Goal: Task Accomplishment & Management: Use online tool/utility

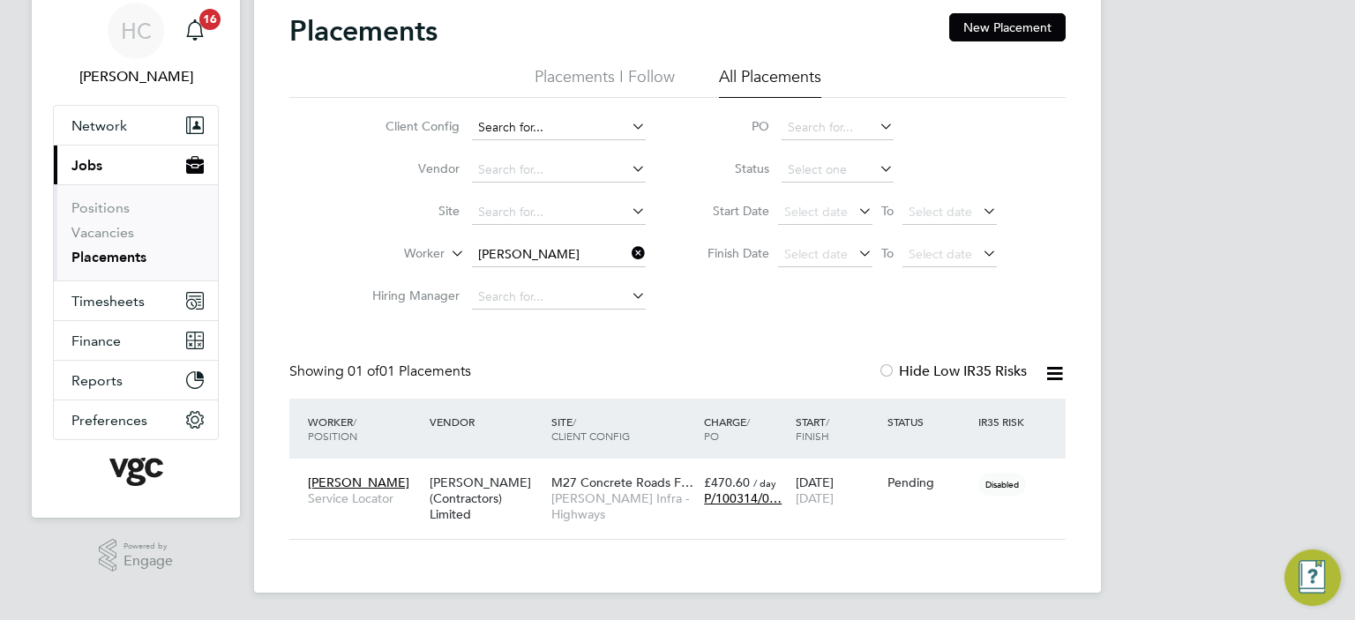
scroll to position [17, 84]
click at [101, 228] on link "Vacancies" at bounding box center [102, 232] width 63 height 17
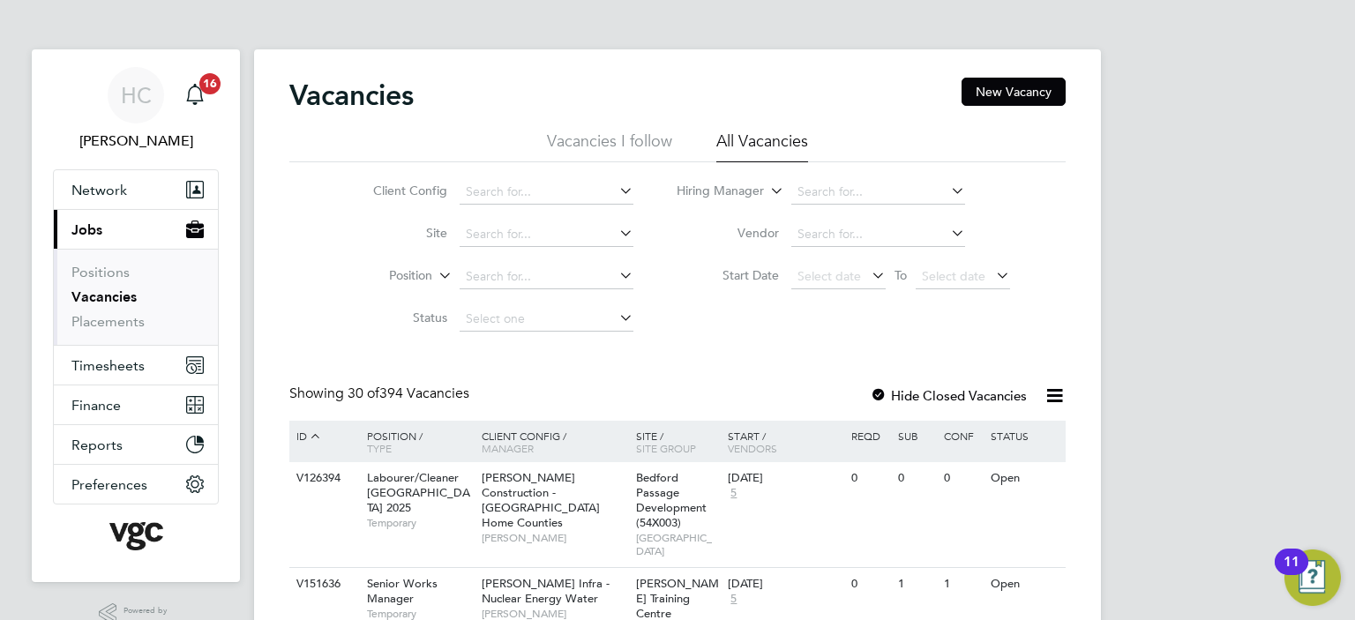
click at [104, 295] on link "Vacancies" at bounding box center [103, 296] width 65 height 17
click at [490, 192] on input at bounding box center [547, 192] width 174 height 25
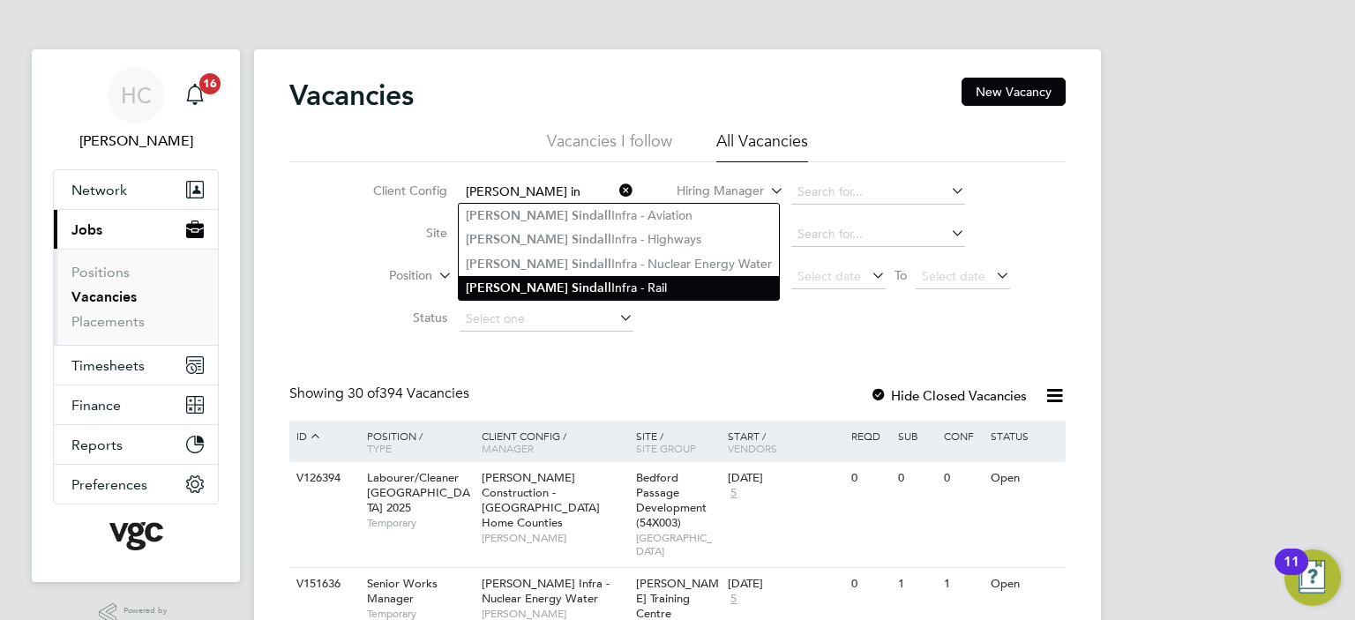
click at [572, 284] on b "S in dall" at bounding box center [592, 287] width 40 height 15
type input "[PERSON_NAME] Infra - Rail"
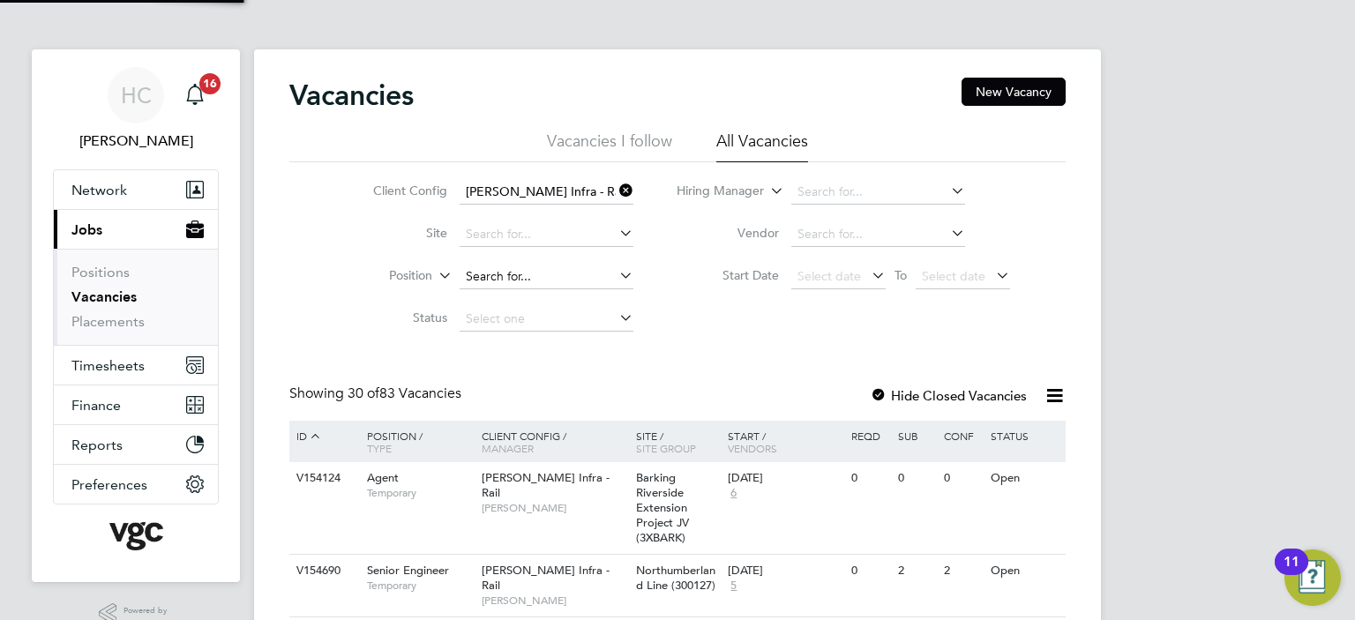
click at [491, 267] on input at bounding box center [547, 277] width 174 height 25
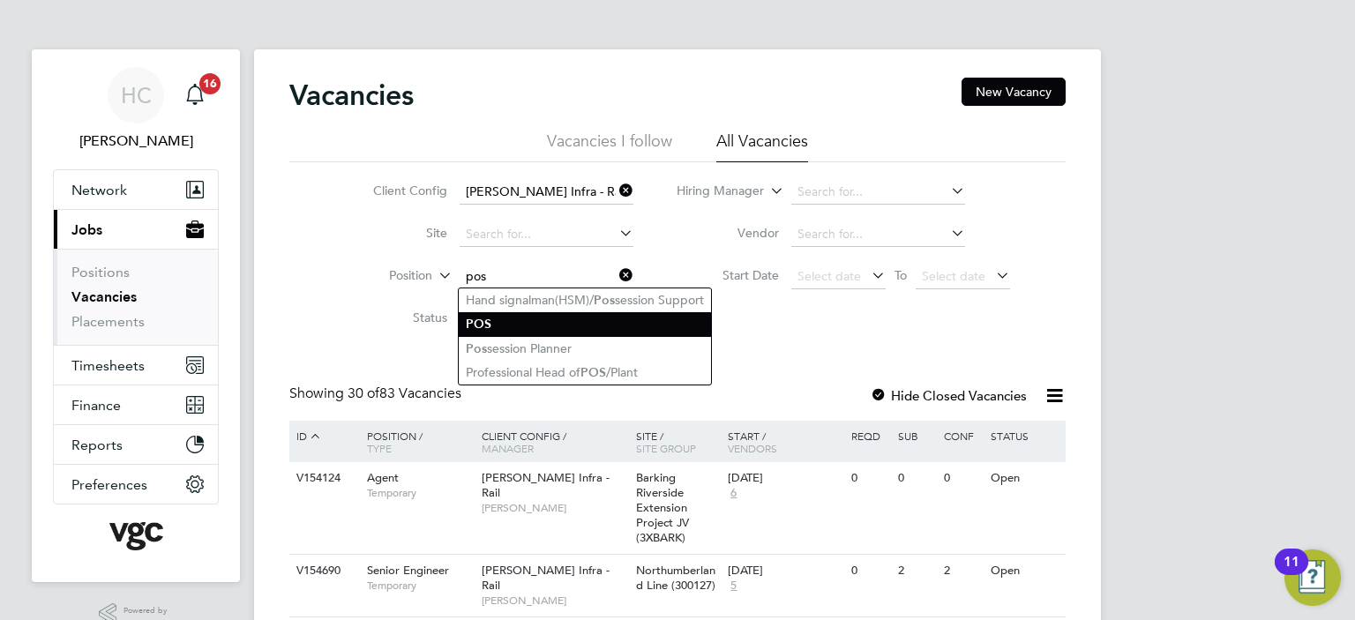
click at [483, 333] on li "POS" at bounding box center [585, 324] width 252 height 24
type input "POS"
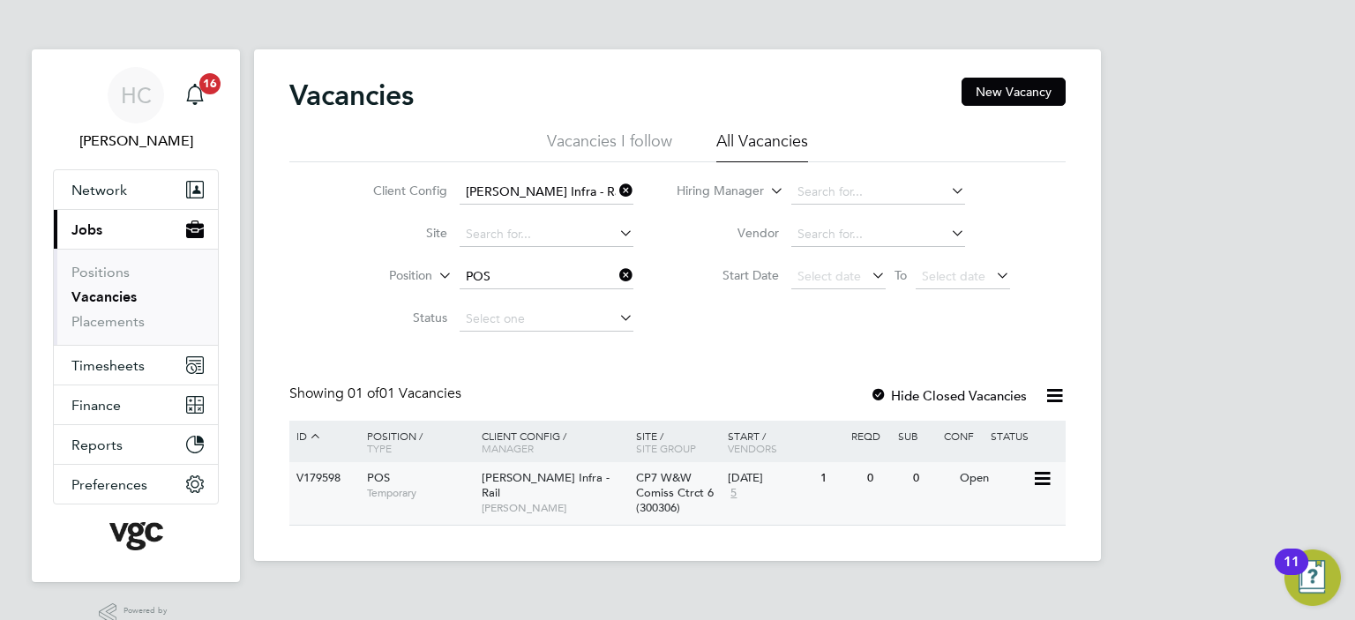
click at [392, 491] on span "Temporary" at bounding box center [420, 493] width 106 height 14
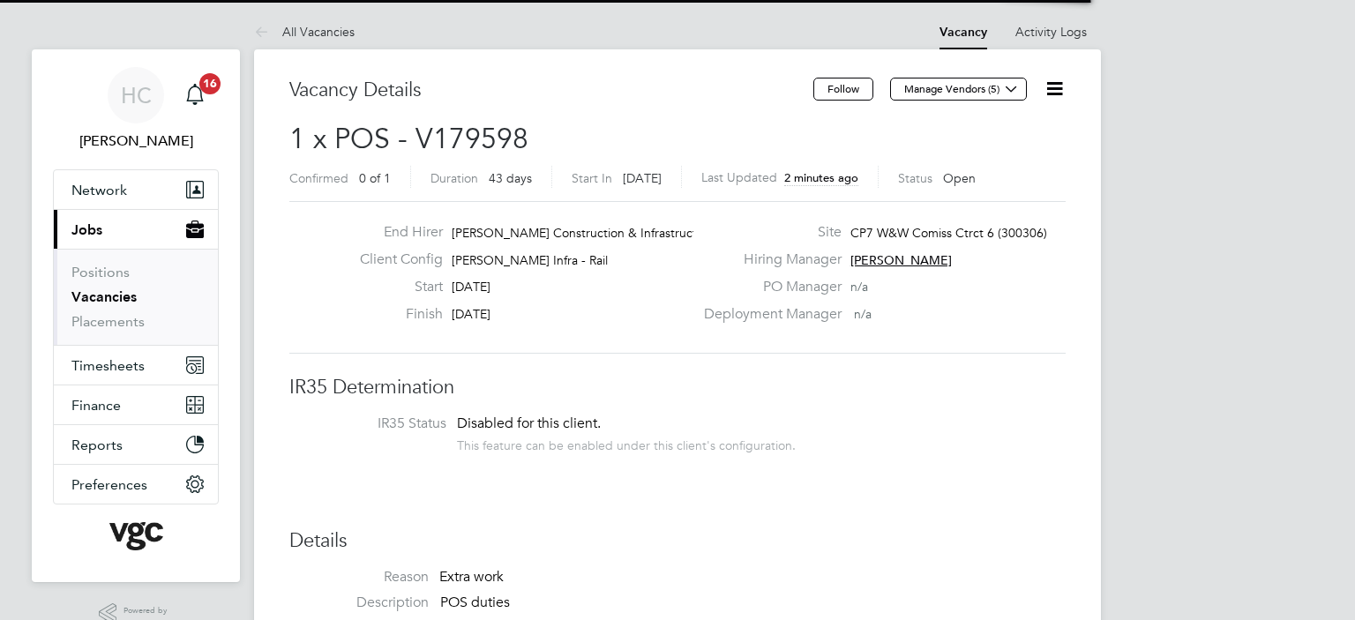
scroll to position [52, 123]
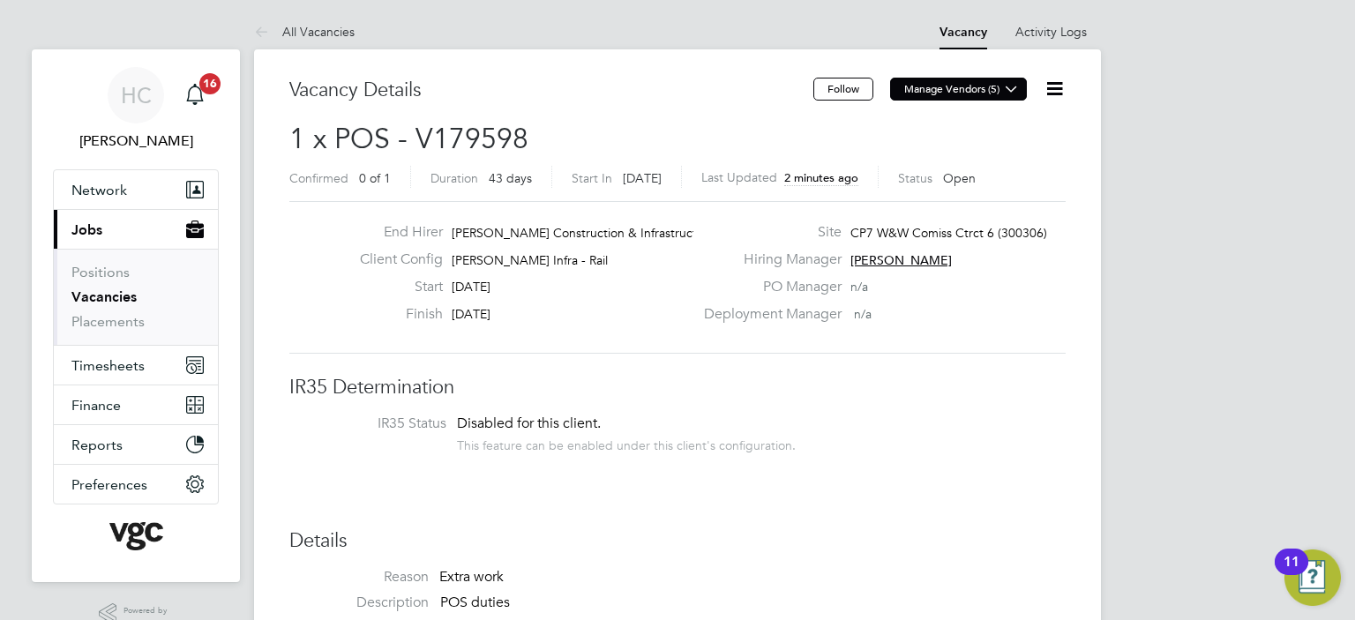
click at [999, 94] on button "Manage Vendors (5)" at bounding box center [958, 89] width 137 height 23
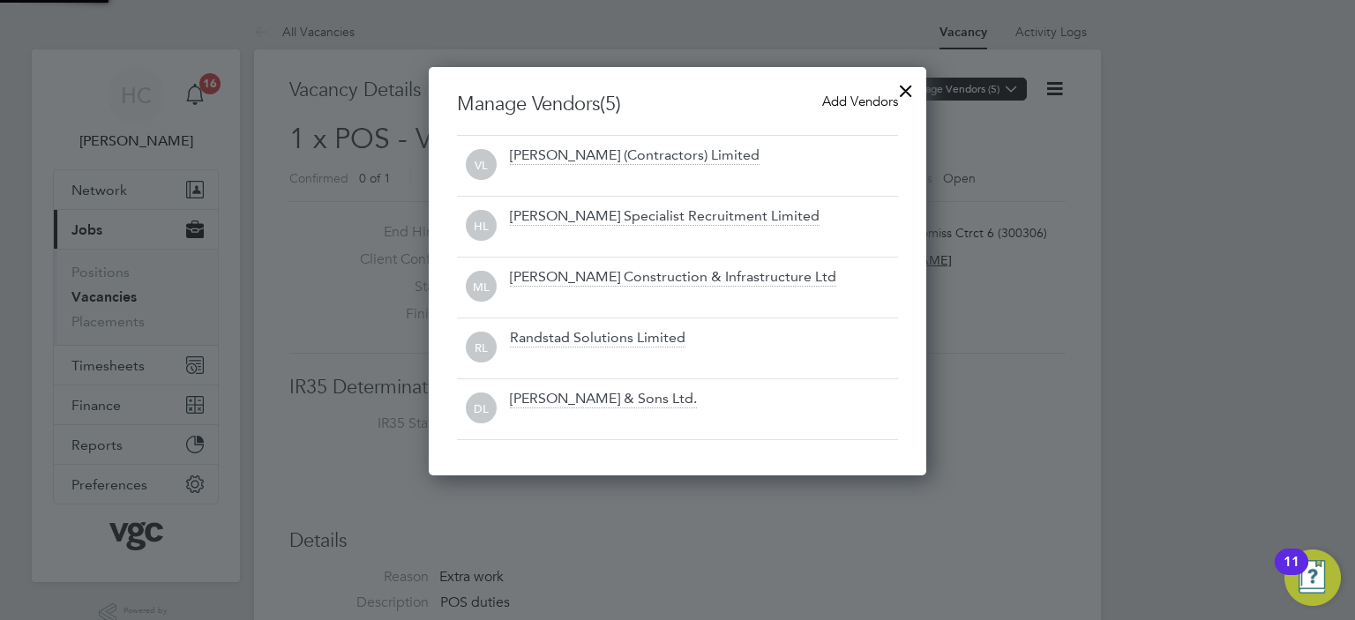
scroll to position [408, 498]
click at [854, 102] on span "Add Vendors" at bounding box center [860, 101] width 76 height 17
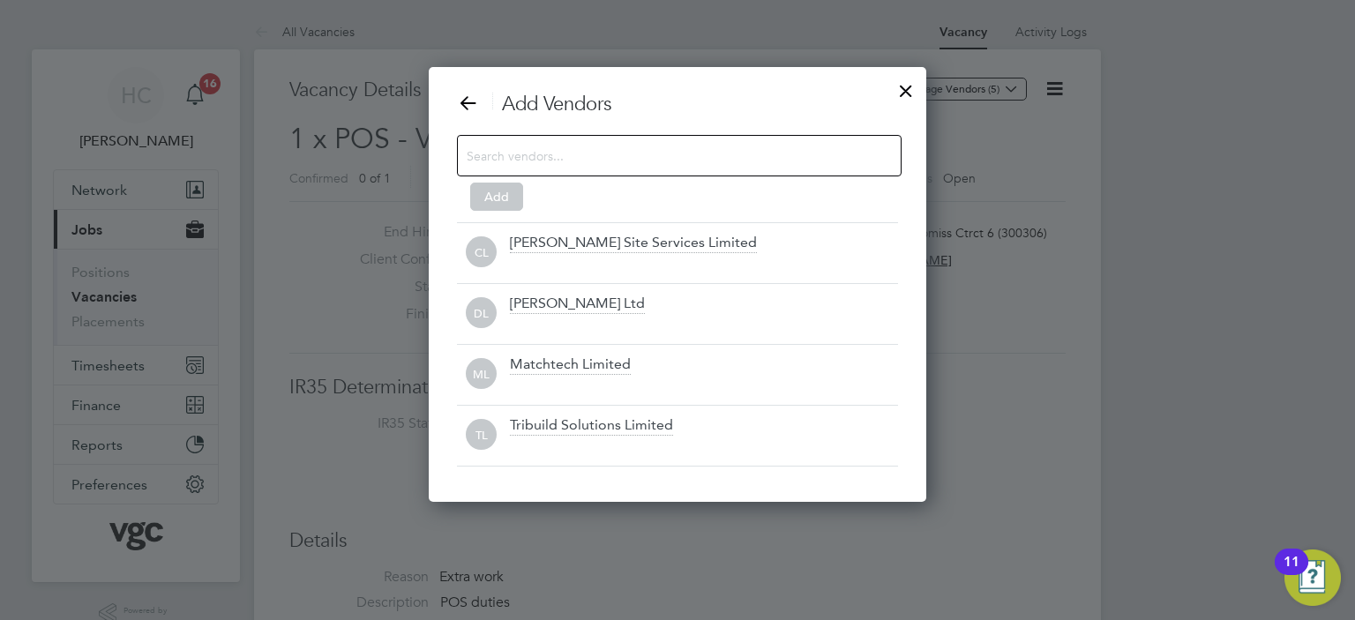
scroll to position [434, 498]
click at [638, 165] on input at bounding box center [665, 155] width 397 height 23
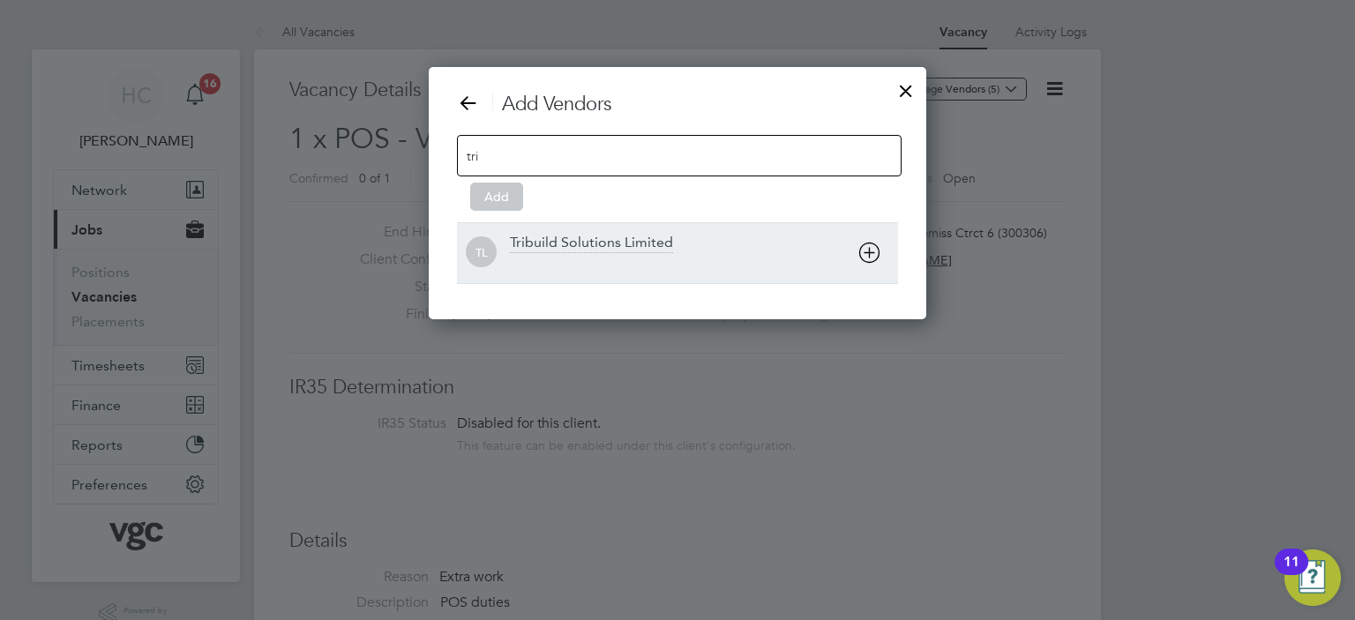
type input "tri"
click at [590, 251] on div "Tribuild Solutions Limited" at bounding box center [591, 243] width 163 height 19
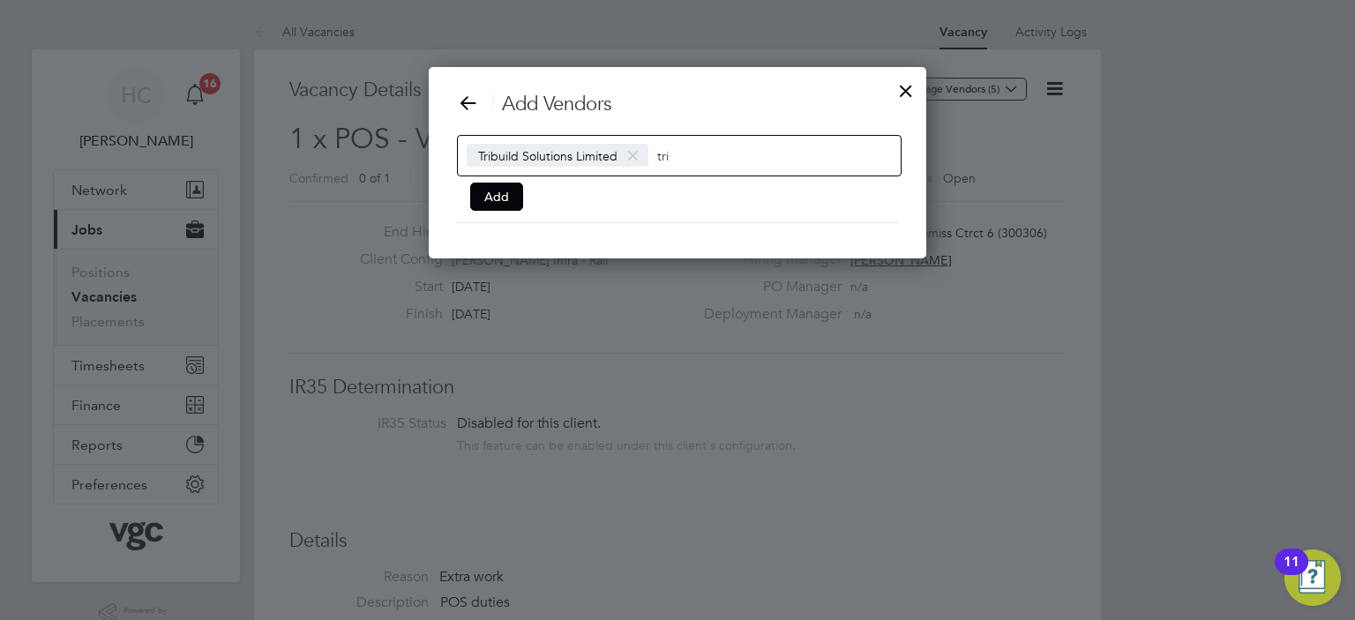
scroll to position [191, 498]
click at [706, 155] on input "tri" at bounding box center [712, 155] width 110 height 23
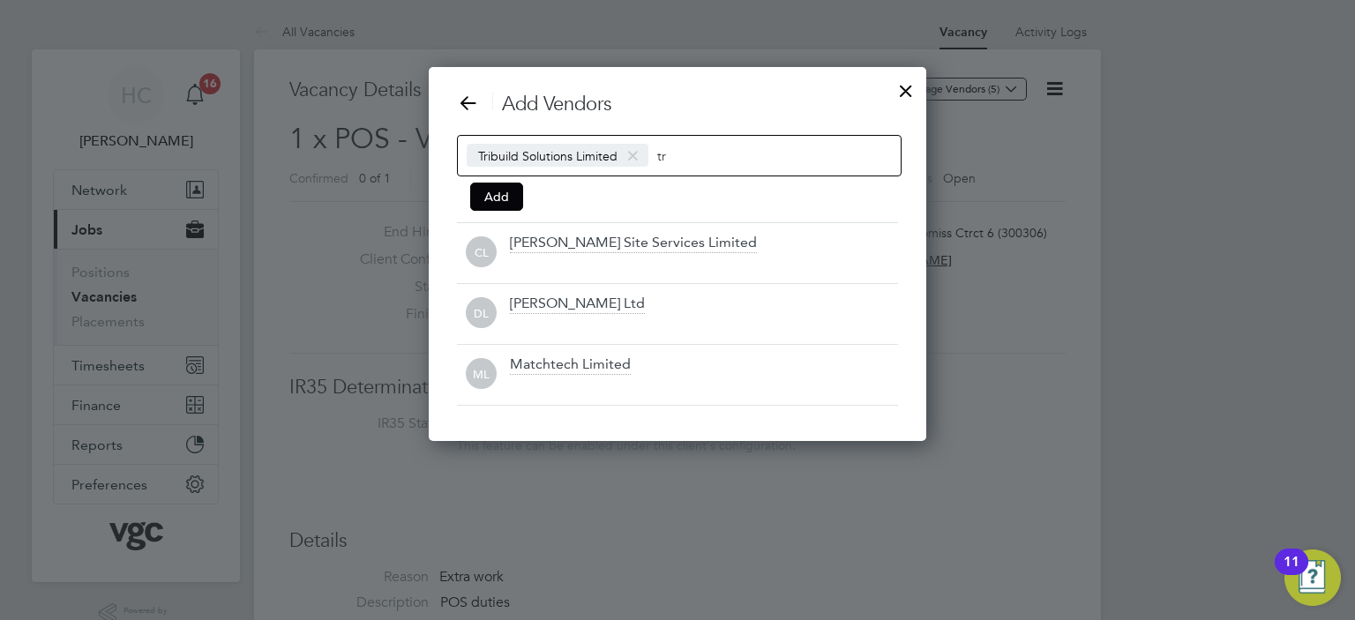
type input "t"
click at [486, 187] on button "Add" at bounding box center [496, 197] width 53 height 28
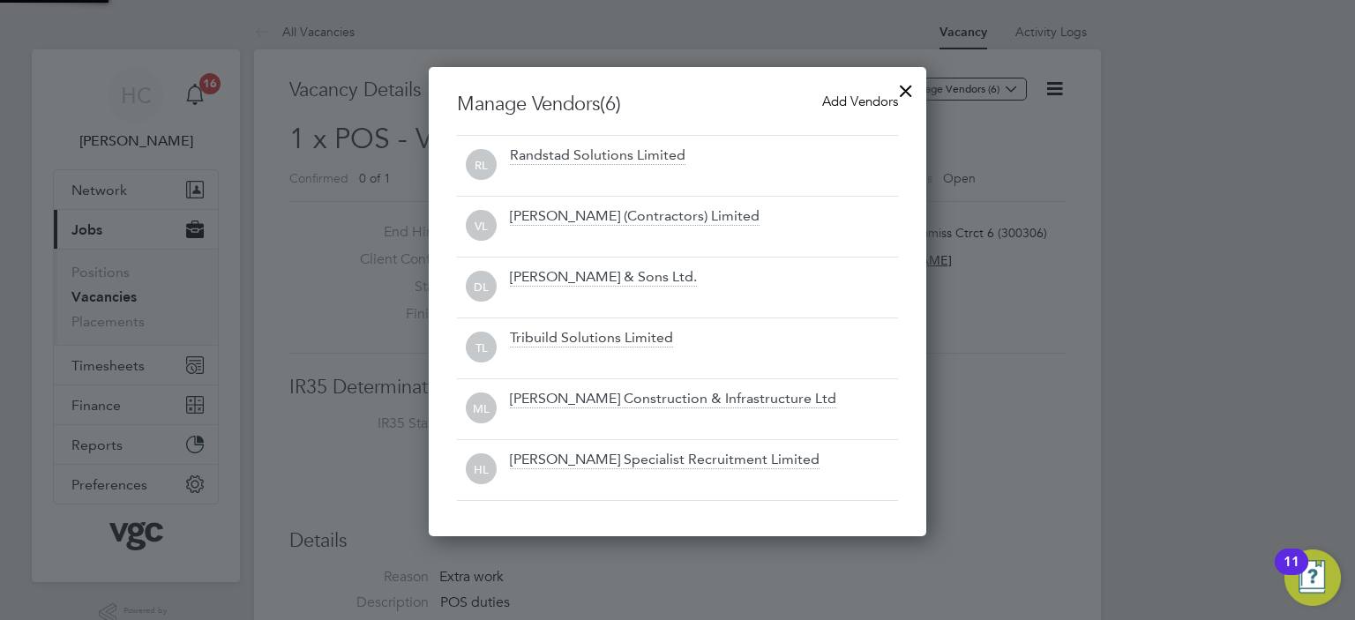
scroll to position [468, 498]
click at [913, 94] on div at bounding box center [906, 87] width 32 height 32
